Goal: Information Seeking & Learning: Compare options

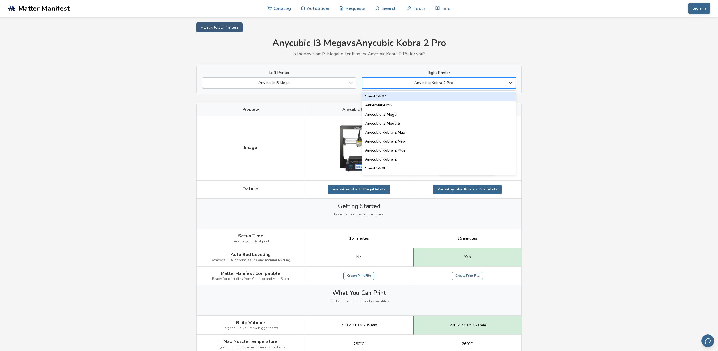
click at [511, 83] on icon at bounding box center [510, 83] width 3 height 2
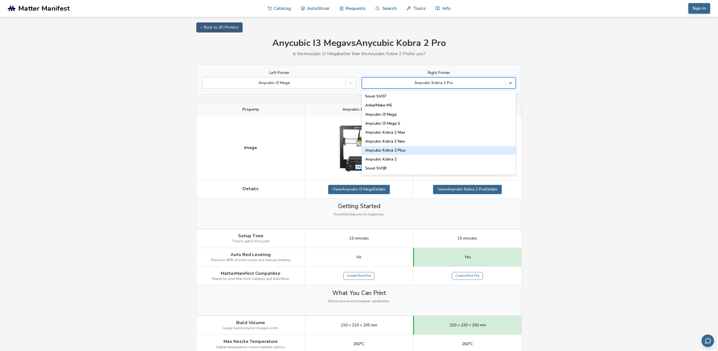
click at [398, 150] on div "Anycubic Kobra 2 Plus" at bounding box center [439, 150] width 154 height 9
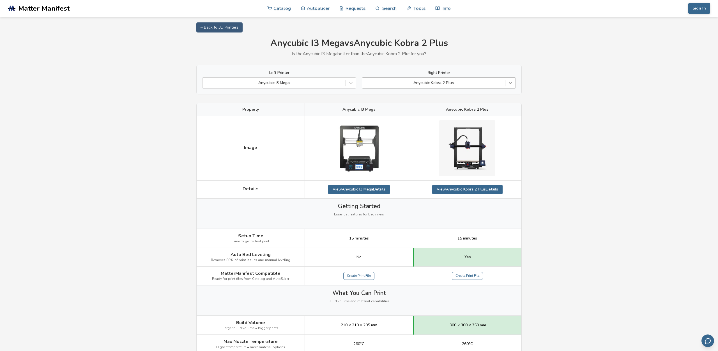
click at [509, 83] on icon at bounding box center [510, 83] width 6 height 6
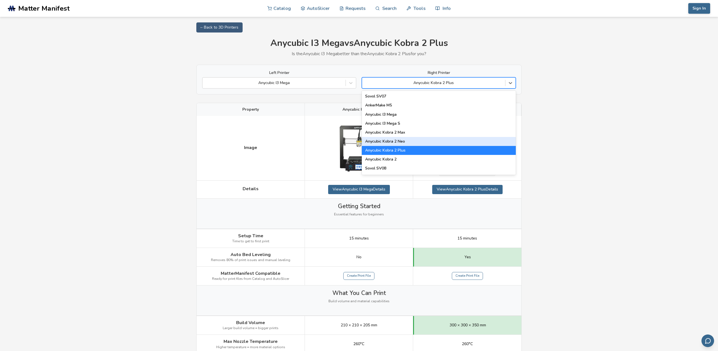
click at [401, 142] on div "Anycubic Kobra 2 Neo" at bounding box center [439, 141] width 154 height 9
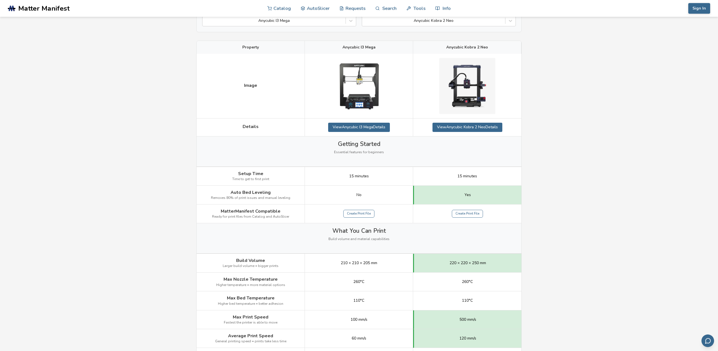
scroll to position [29, 0]
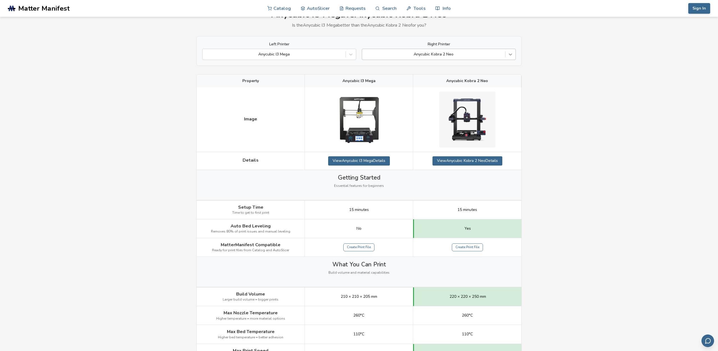
click at [508, 54] on icon at bounding box center [510, 55] width 6 height 6
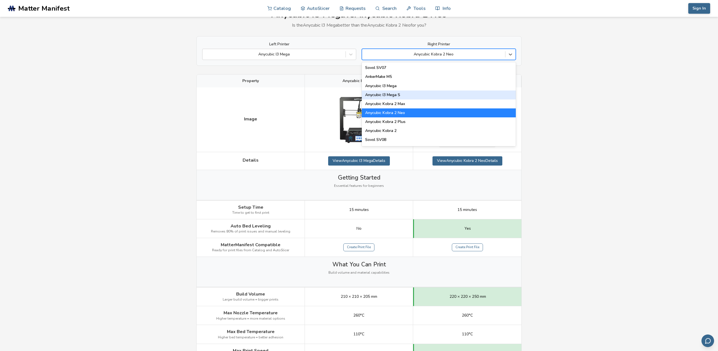
click at [405, 95] on div "Anycubic I3 Mega S" at bounding box center [439, 95] width 154 height 9
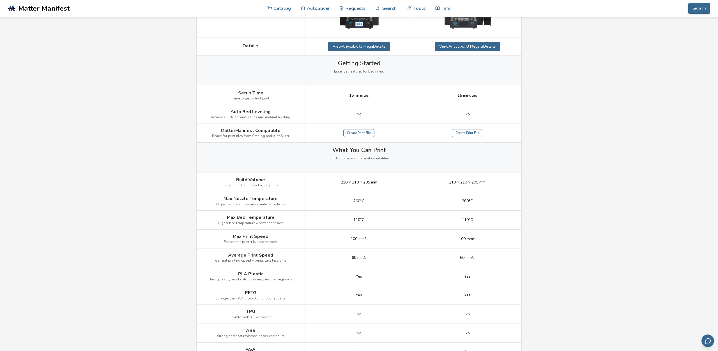
scroll to position [29, 0]
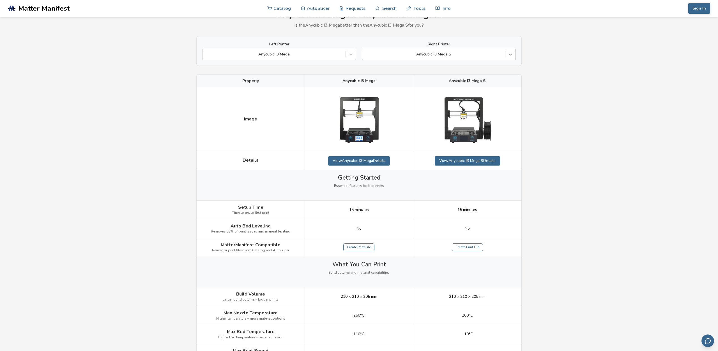
click at [511, 52] on icon at bounding box center [510, 55] width 6 height 6
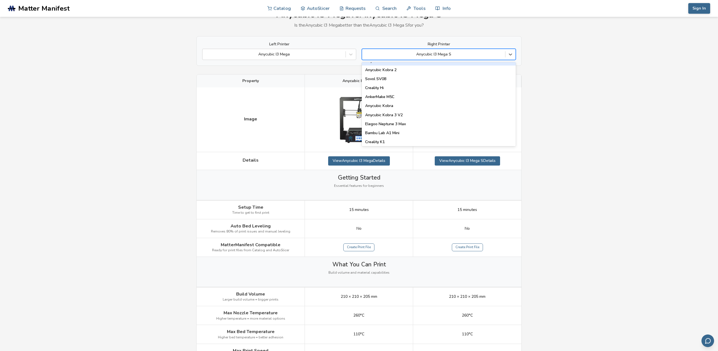
scroll to position [64, 0]
click at [407, 111] on div "Anycubic Kobra 3 V2" at bounding box center [439, 112] width 154 height 9
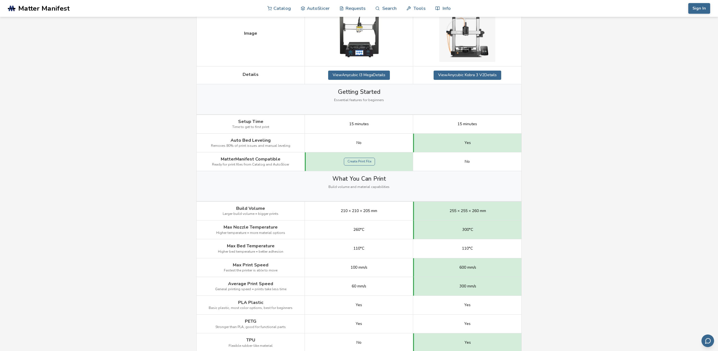
scroll to position [29, 0]
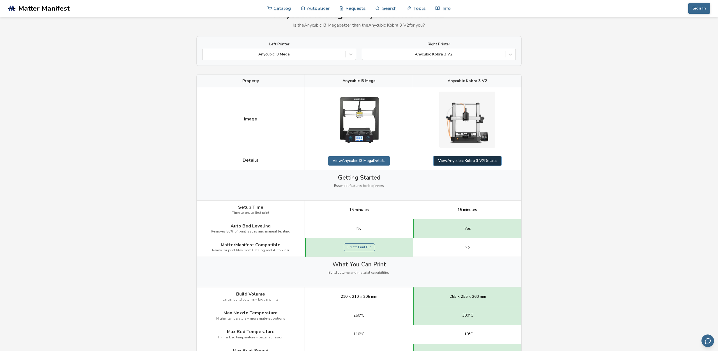
click at [466, 161] on link "View Anycubic Kobra 3 V2 Details" at bounding box center [467, 160] width 68 height 9
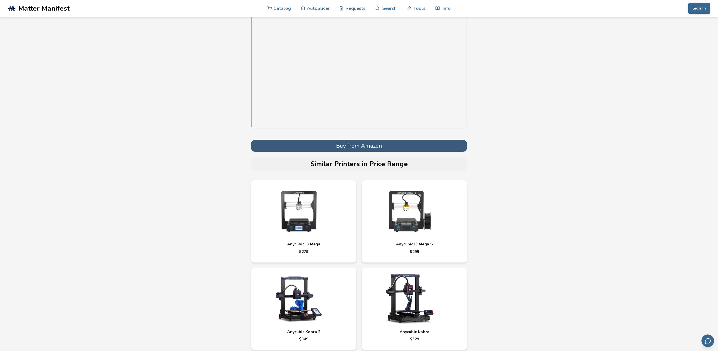
scroll to position [29, 0]
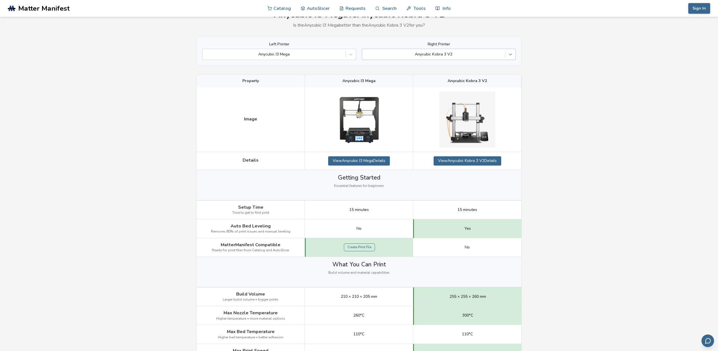
click at [512, 55] on icon at bounding box center [510, 55] width 6 height 6
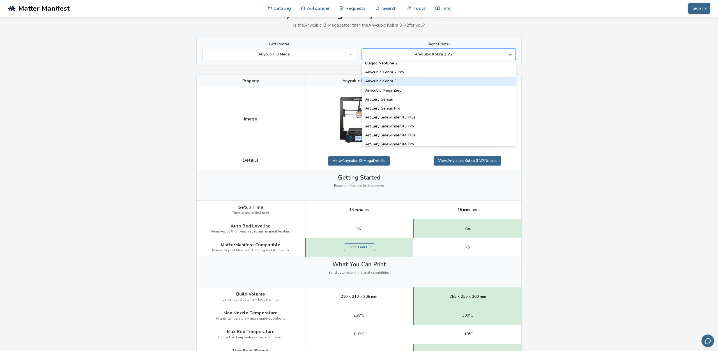
scroll to position [288, 0]
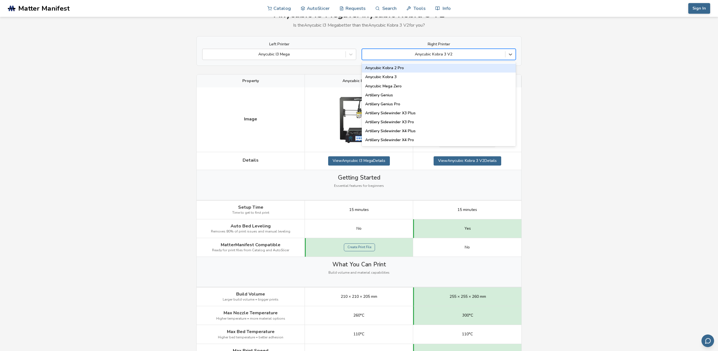
click at [402, 68] on div "Anycubic Kobra 2 Pro" at bounding box center [439, 68] width 154 height 9
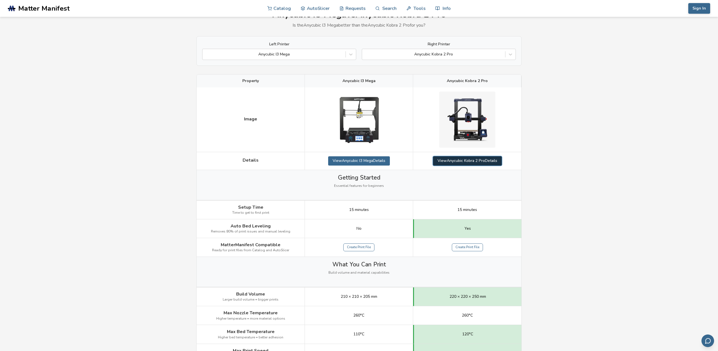
click at [467, 162] on link "View Anycubic Kobra 2 Pro Details" at bounding box center [467, 160] width 69 height 9
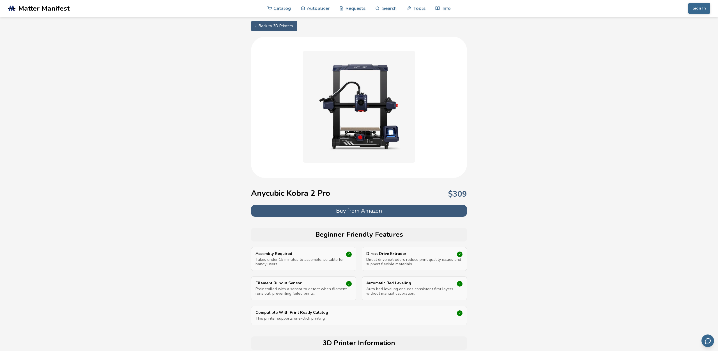
scroll to position [29, 0]
